Goal: Task Accomplishment & Management: Manage account settings

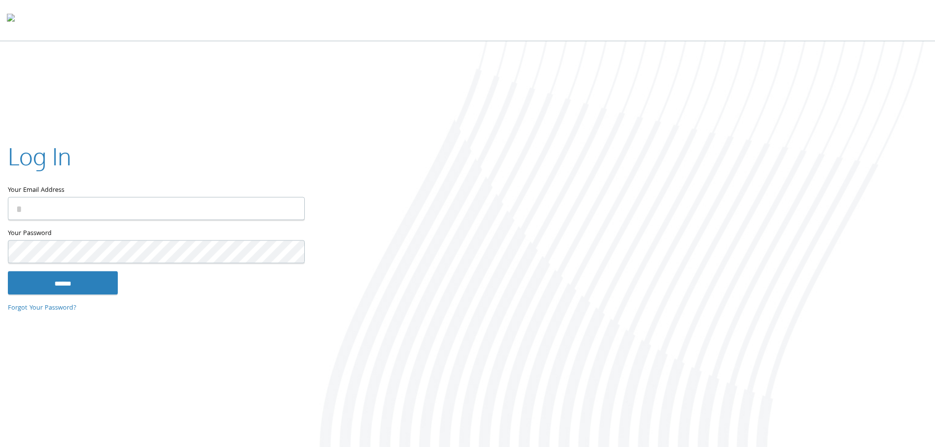
click at [201, 217] on input "Your Email Address" at bounding box center [156, 208] width 297 height 23
type input "**********"
click at [8, 271] on input "******" at bounding box center [63, 283] width 110 height 24
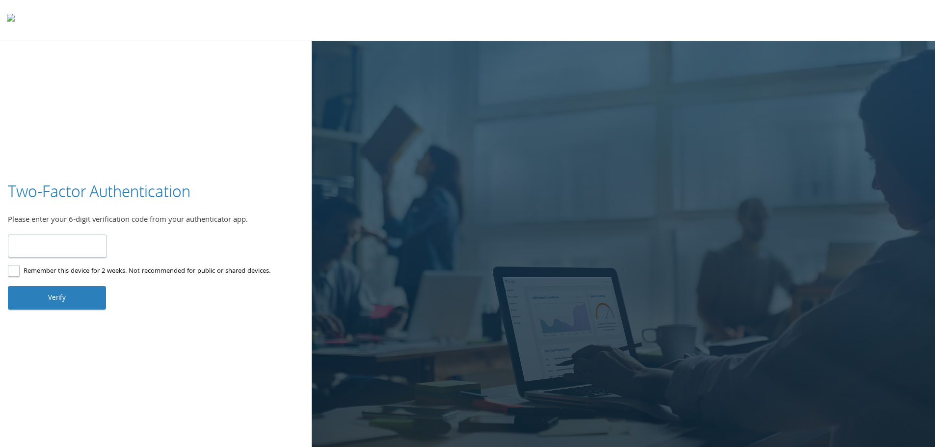
type input "******"
